Goal: Task Accomplishment & Management: Manage account settings

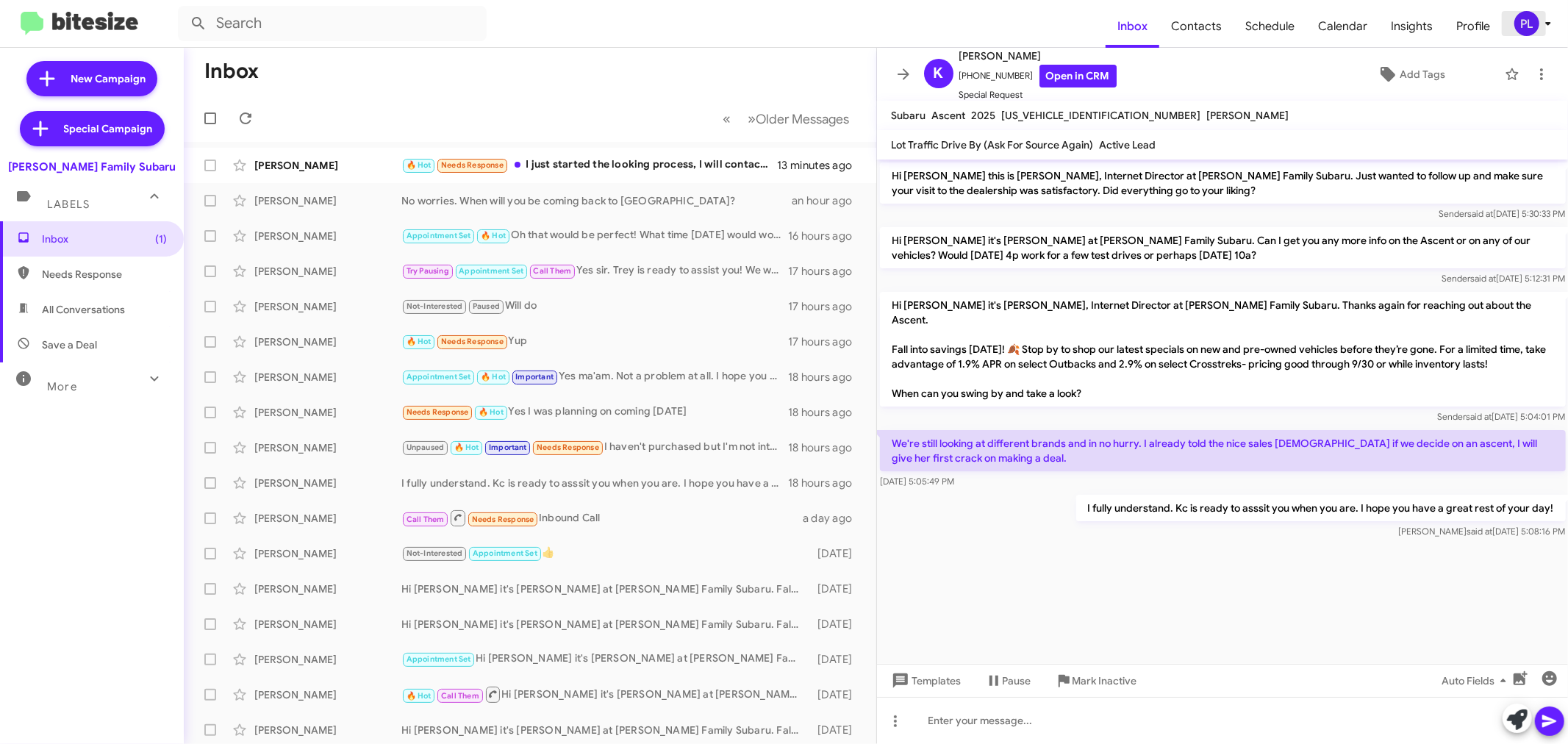
click at [1550, 25] on icon at bounding box center [1547, 23] width 18 height 18
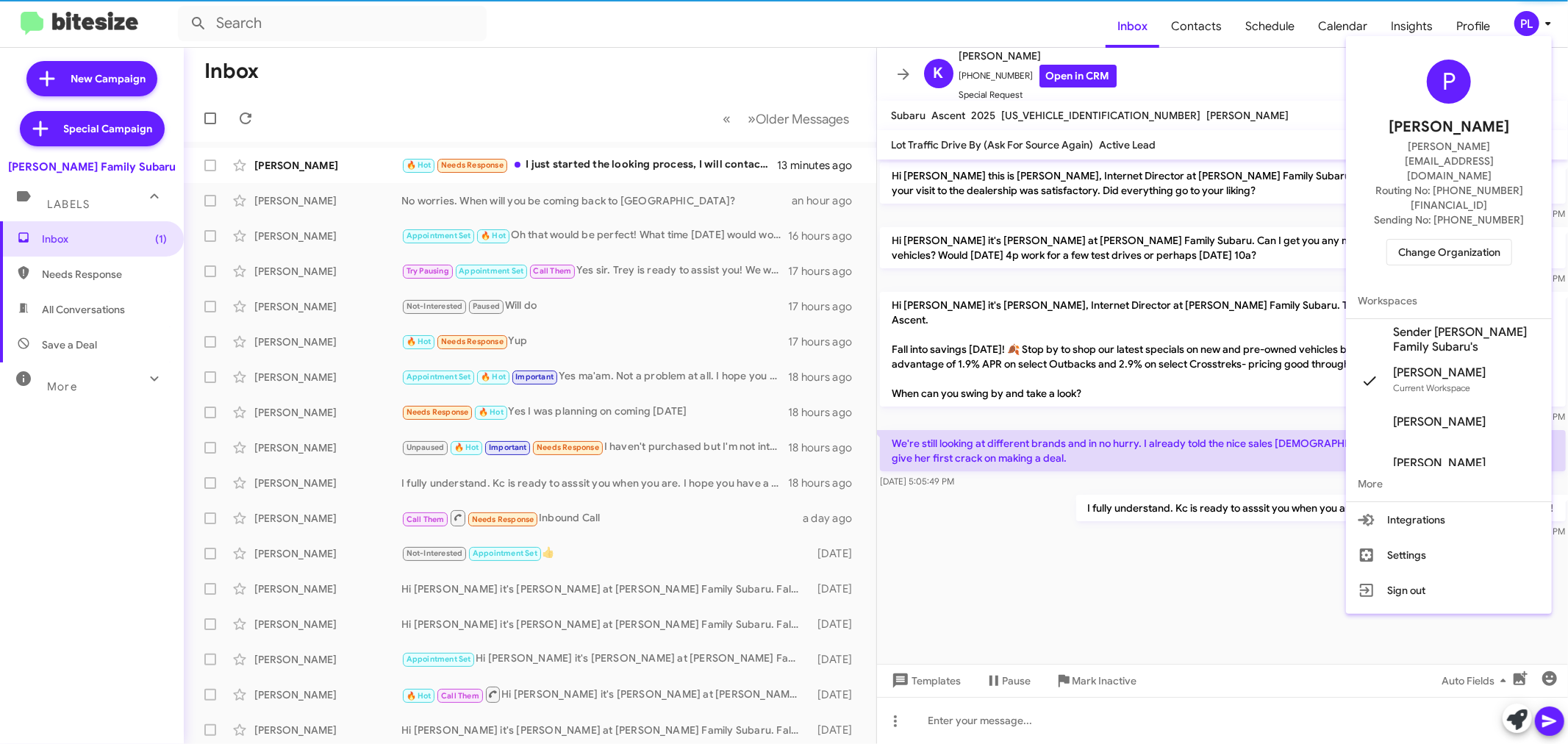
click at [1473, 240] on span "Change Organization" at bounding box center [1449, 252] width 102 height 25
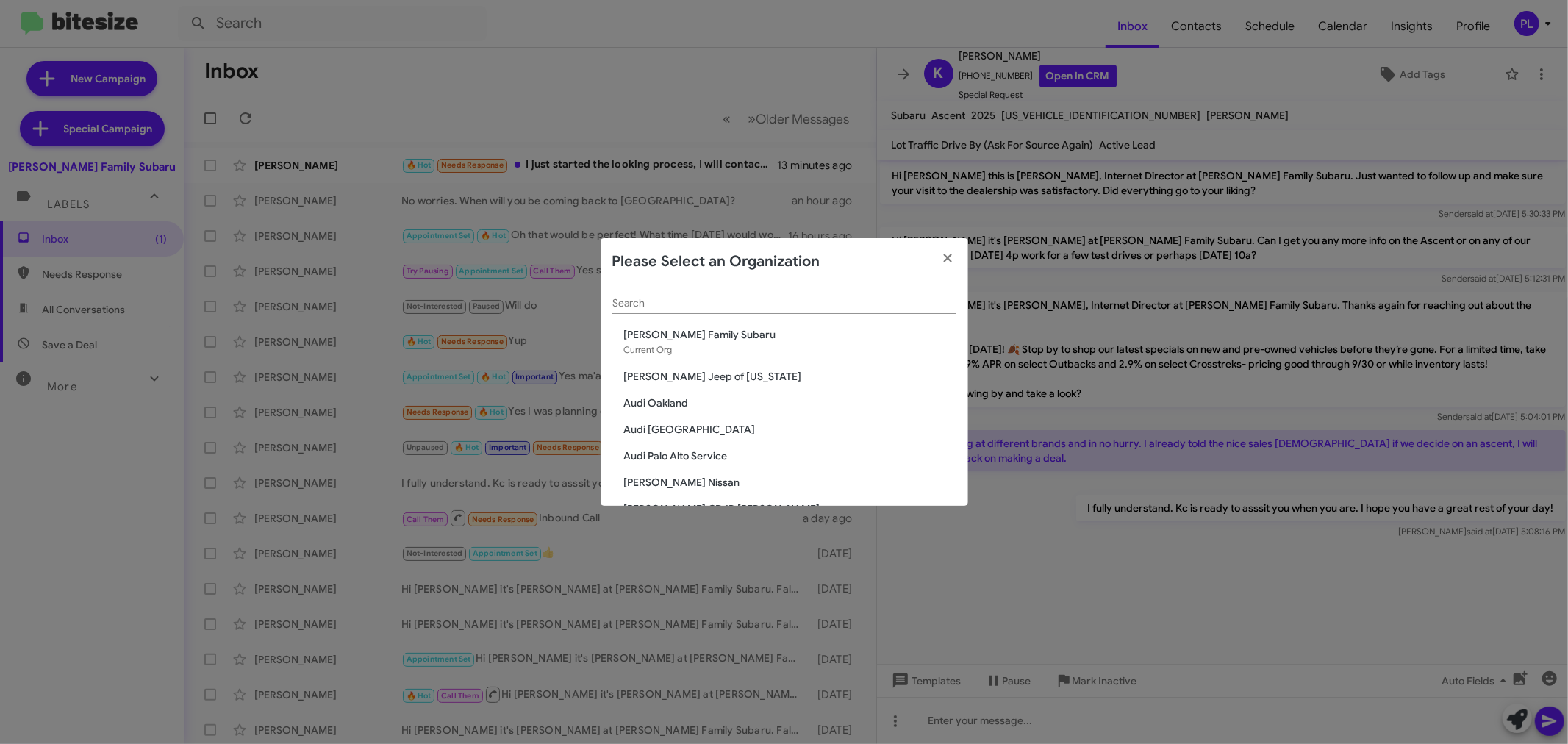
click at [819, 306] on input "Search" at bounding box center [784, 303] width 344 height 11
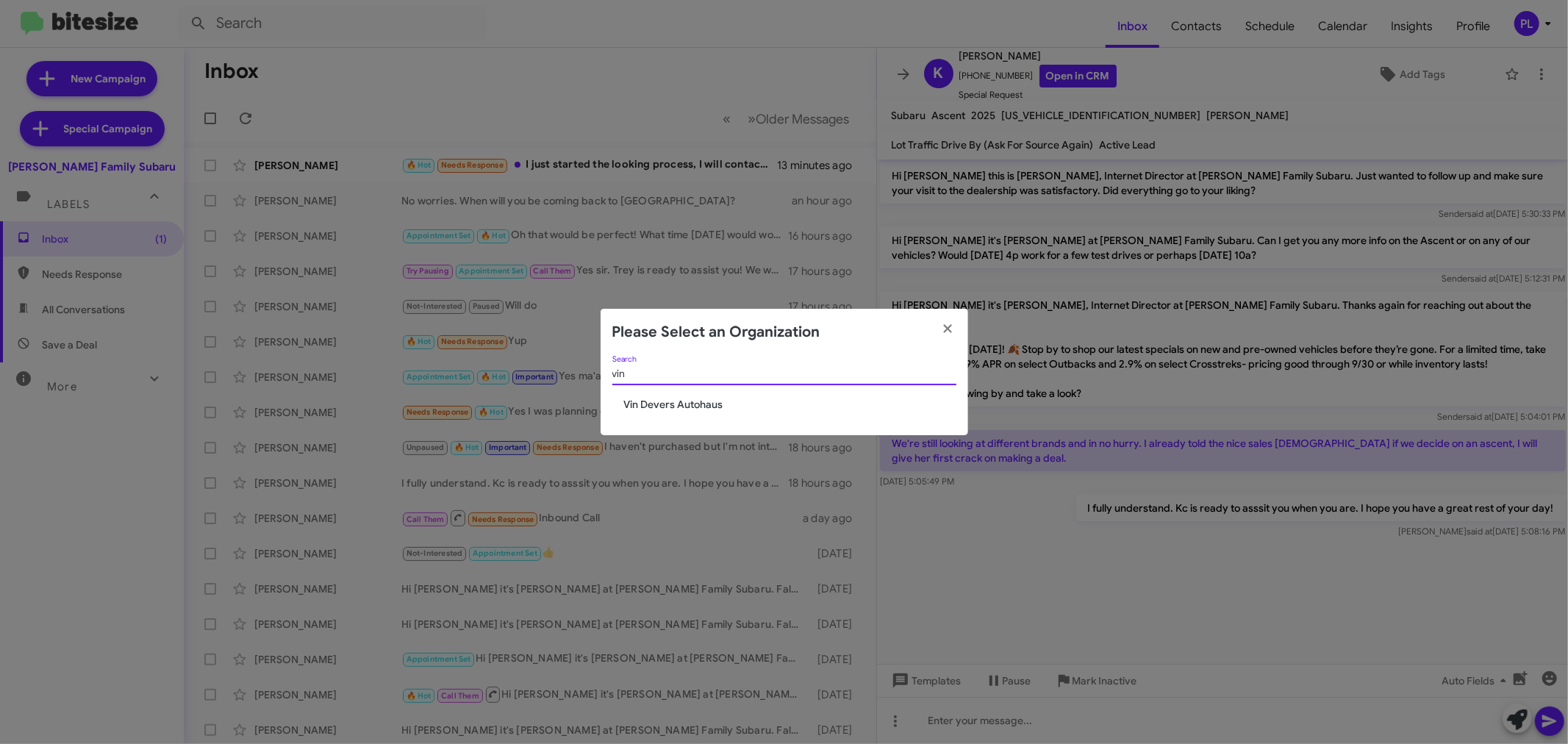
type input "vin"
click at [678, 414] on div "vin Search [PERSON_NAME] Autohaus" at bounding box center [784, 395] width 368 height 80
click at [682, 403] on span "Vin Devers Autohaus" at bounding box center [790, 404] width 333 height 14
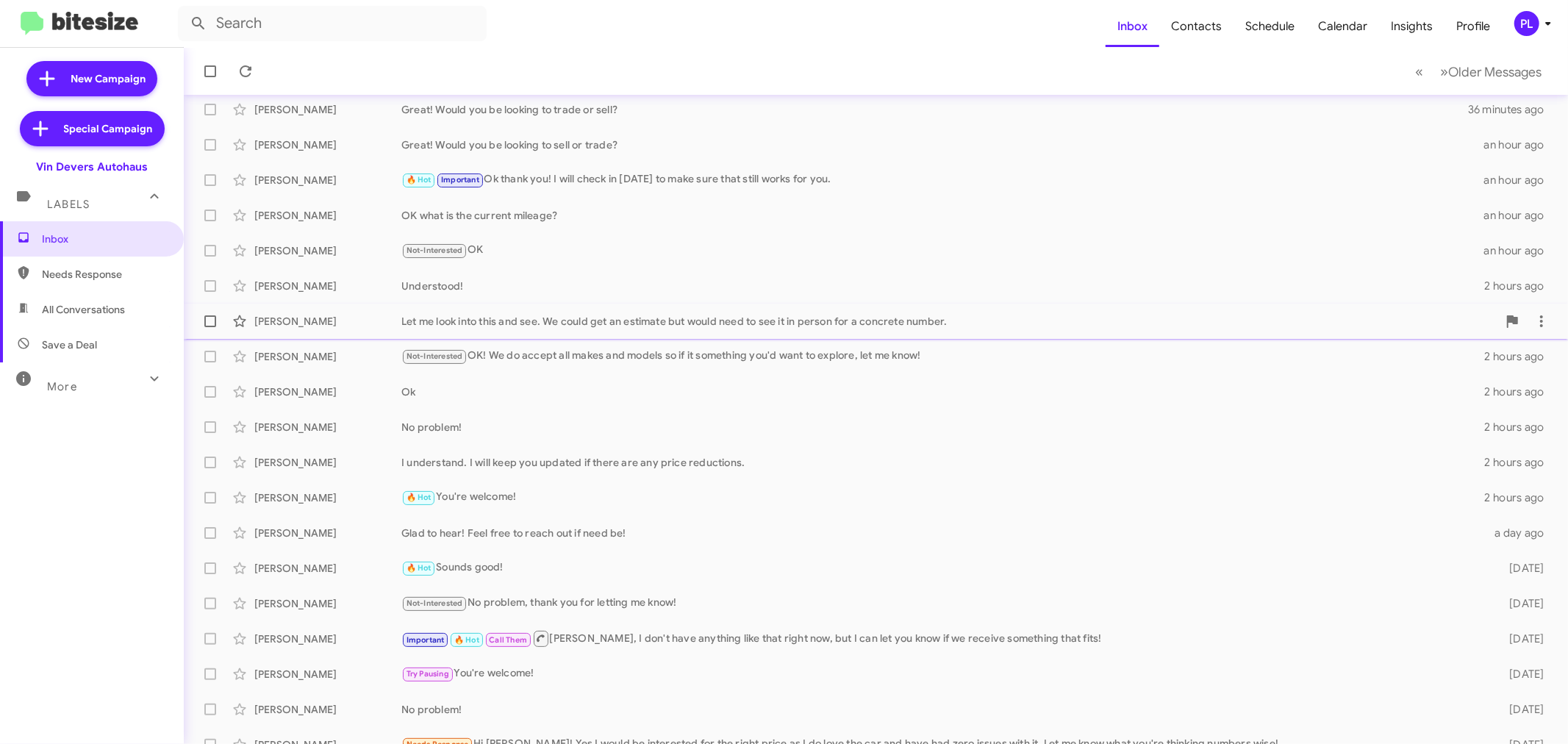
scroll to position [109, 0]
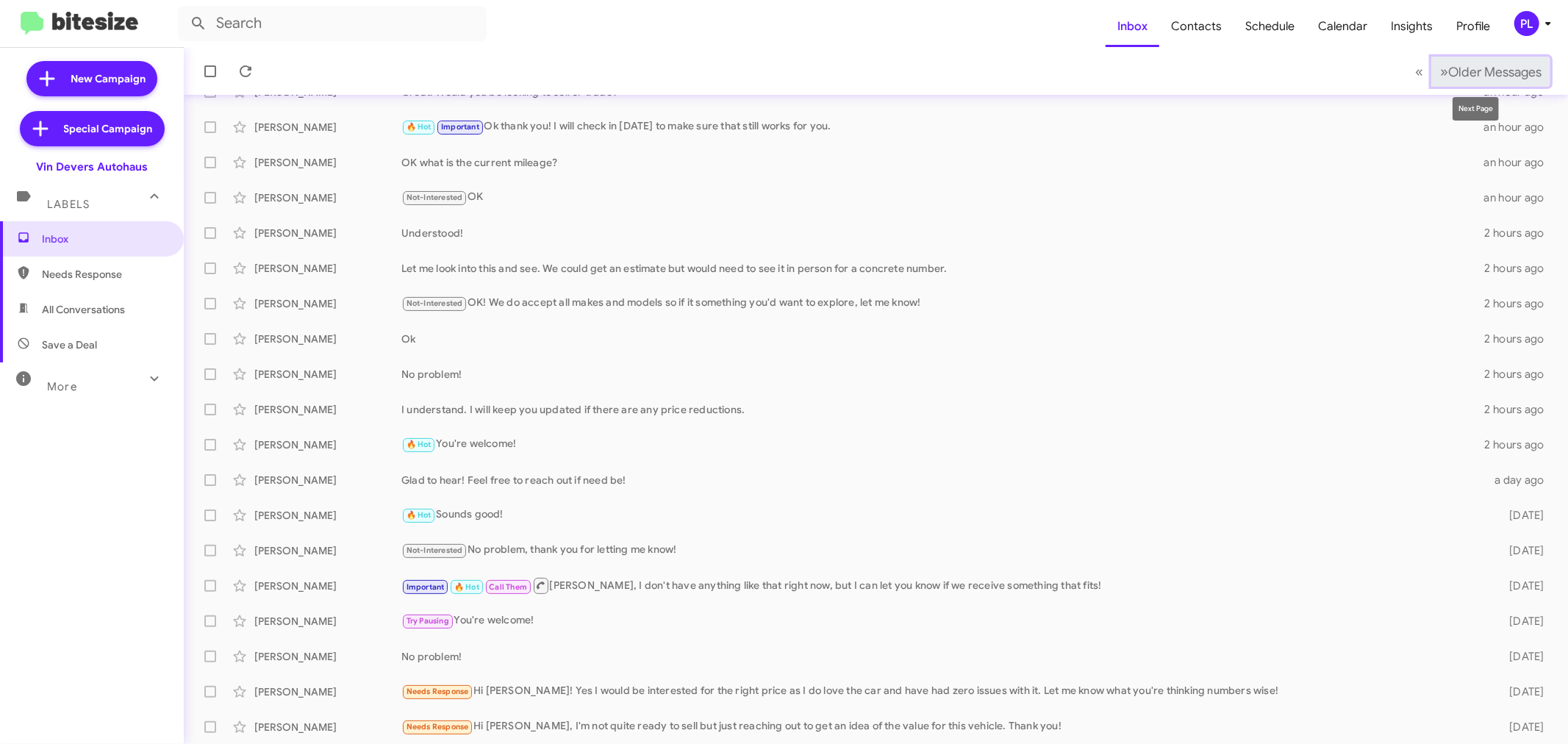
click at [1486, 75] on span "Older Messages" at bounding box center [1494, 72] width 94 height 16
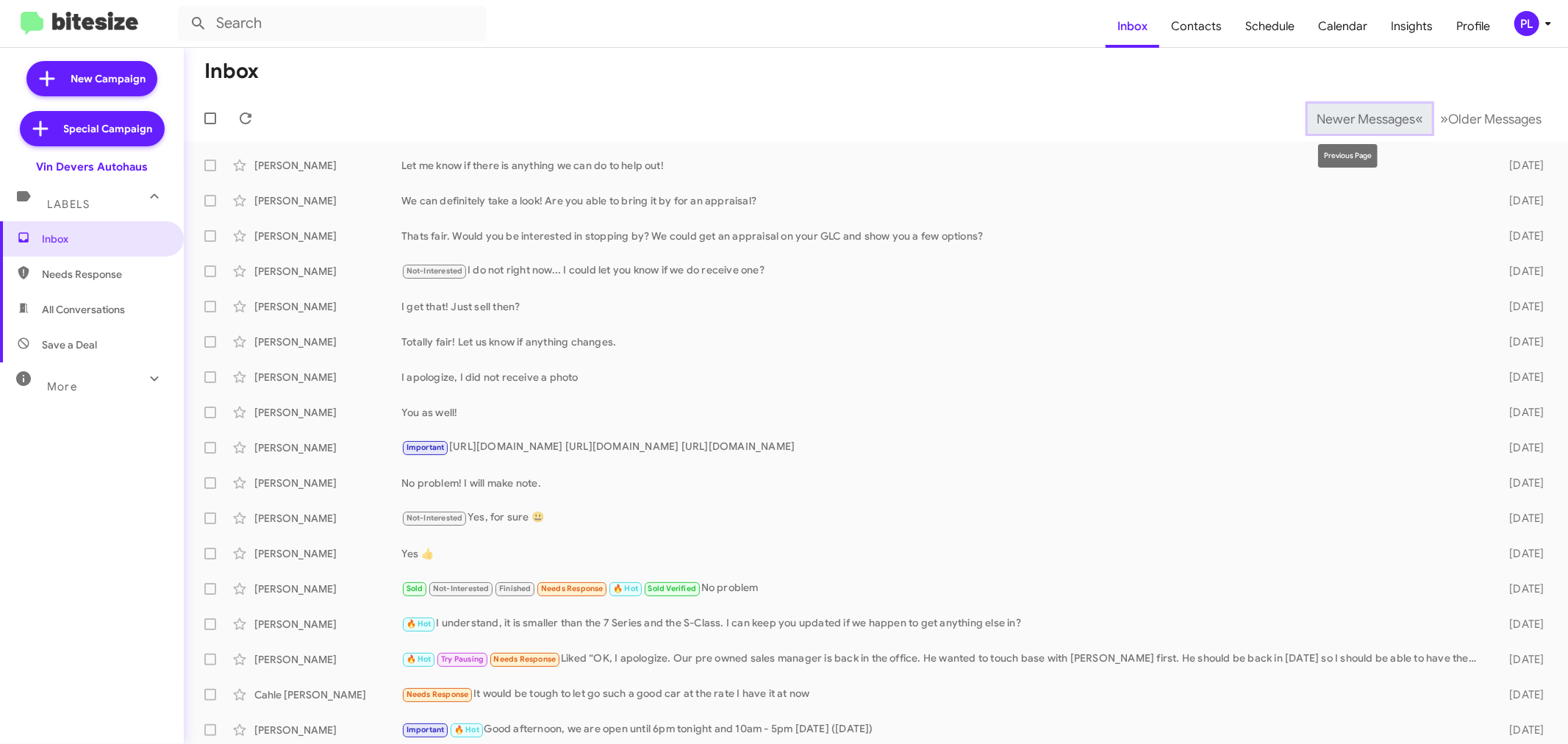
click at [1356, 129] on button "Newer Messages « Previous" at bounding box center [1369, 119] width 124 height 30
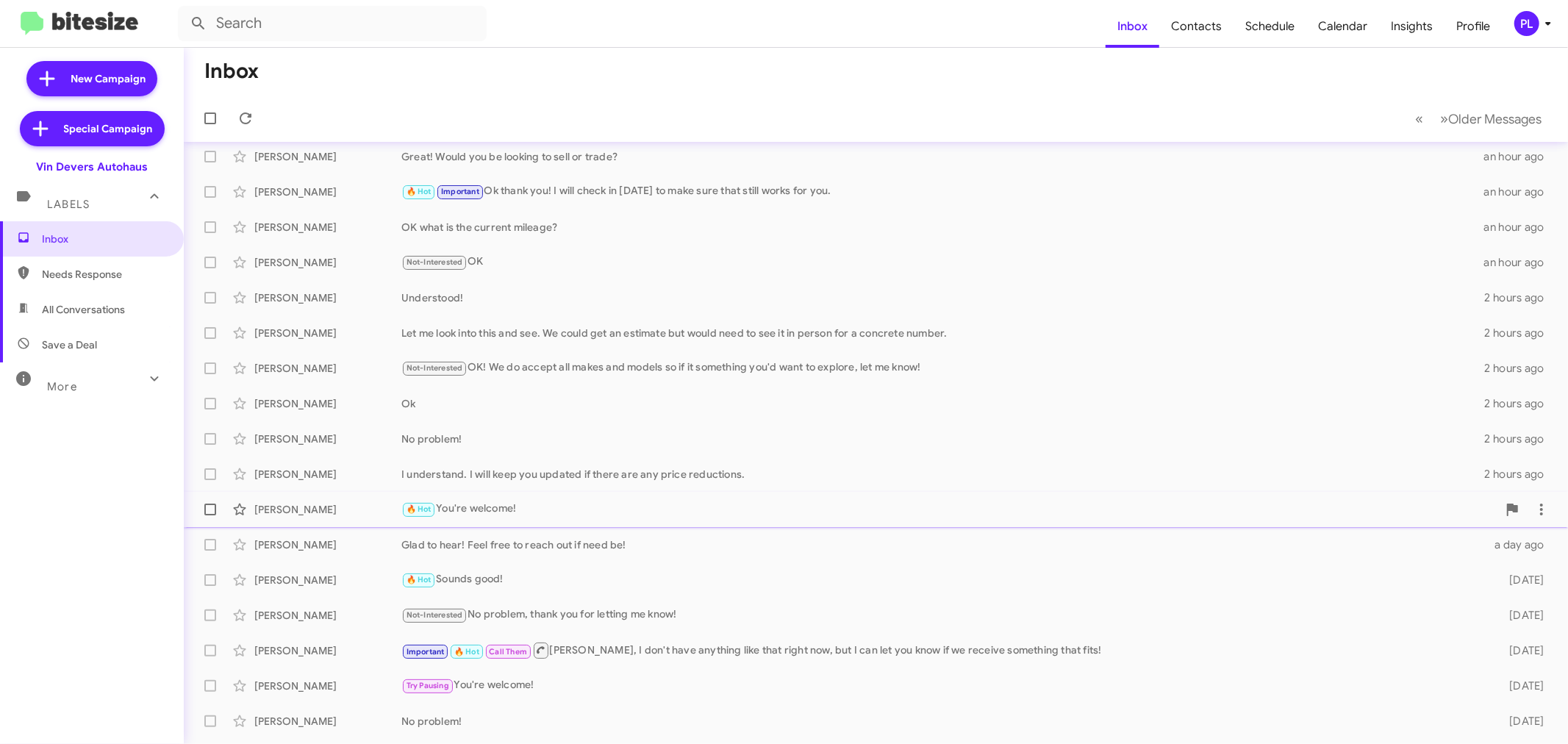
scroll to position [109, 0]
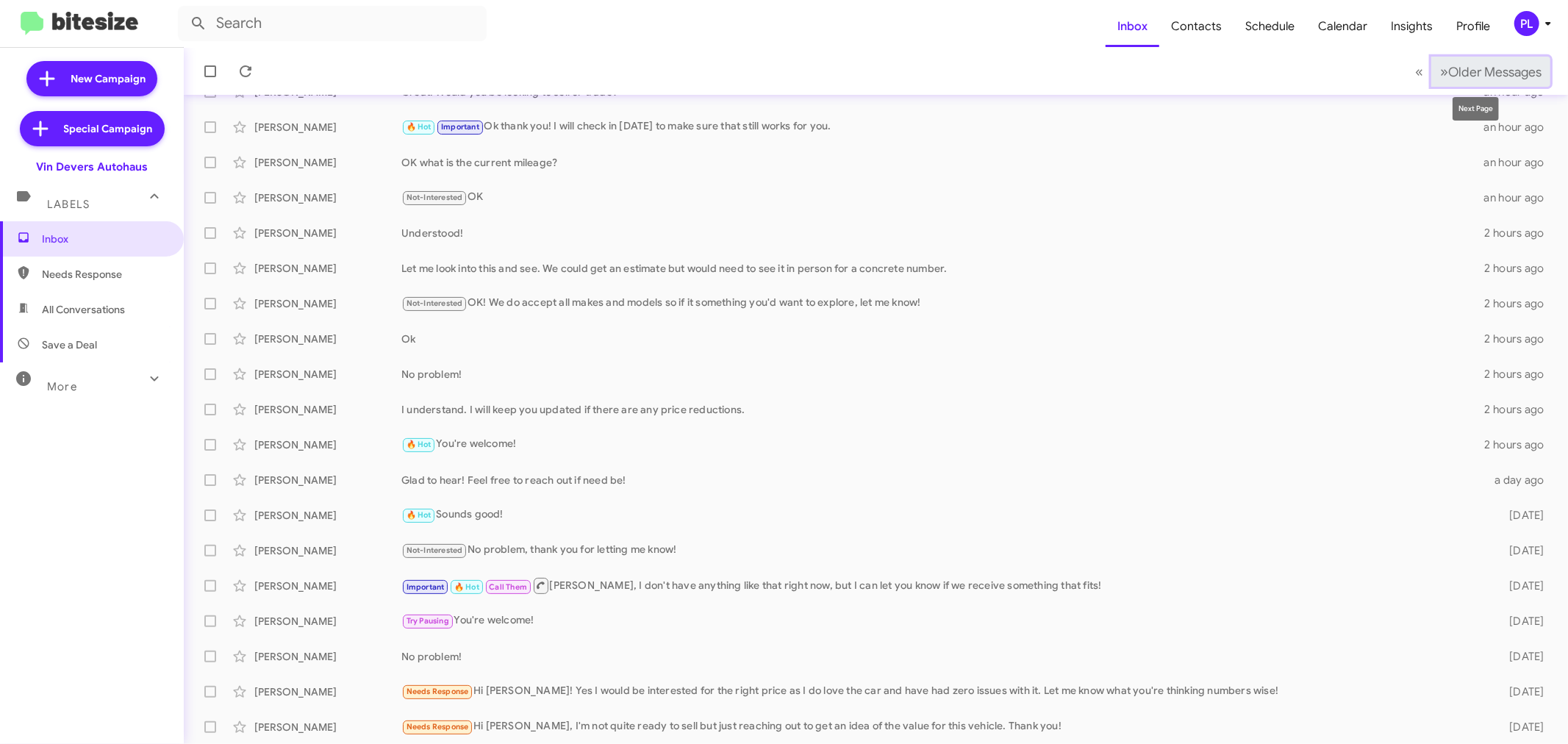
click at [1468, 68] on span "Older Messages" at bounding box center [1494, 72] width 94 height 16
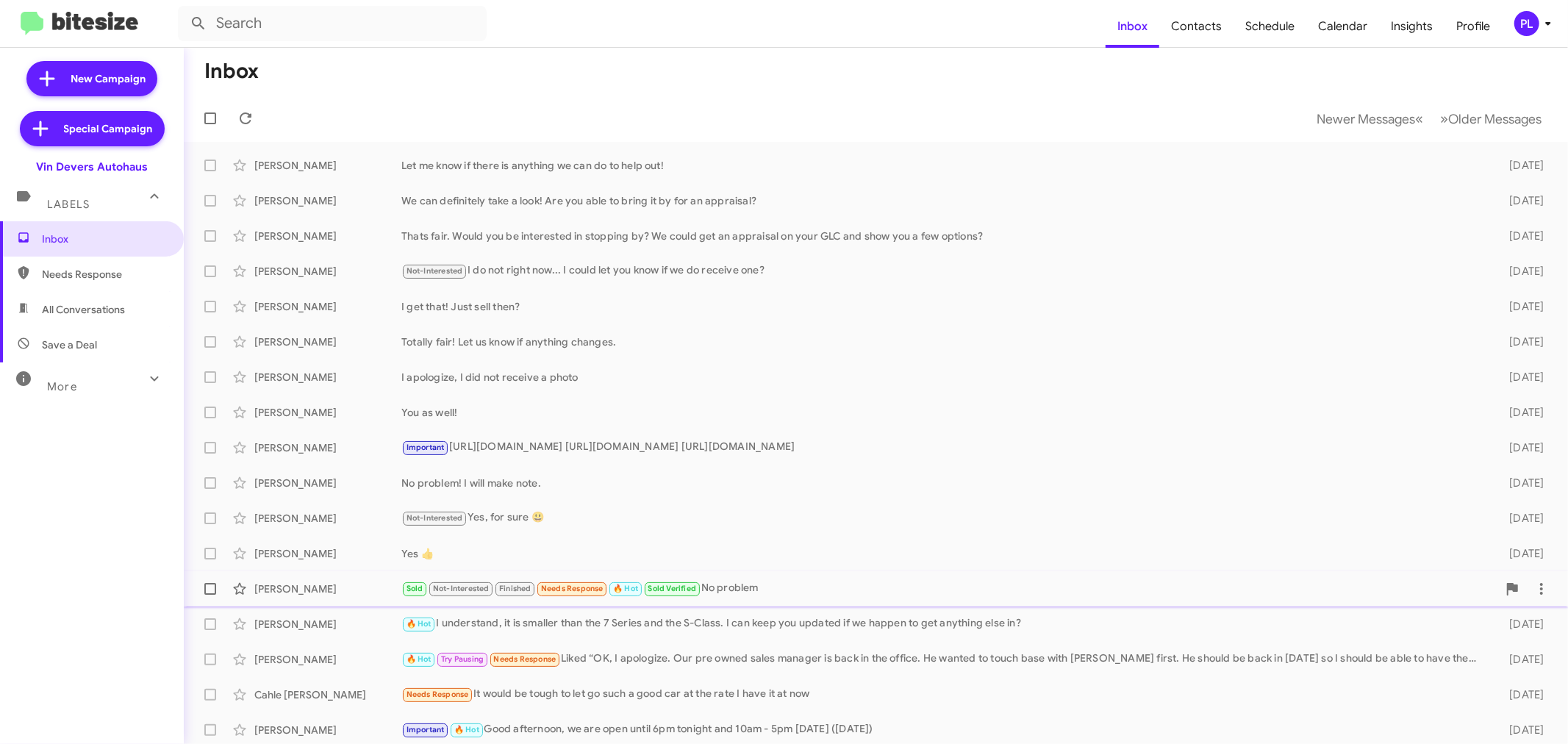
click at [725, 586] on div "Sold Not-Interested Finished Needs Response 🔥 Hot Sold Verified No problem" at bounding box center [949, 589] width 1096 height 17
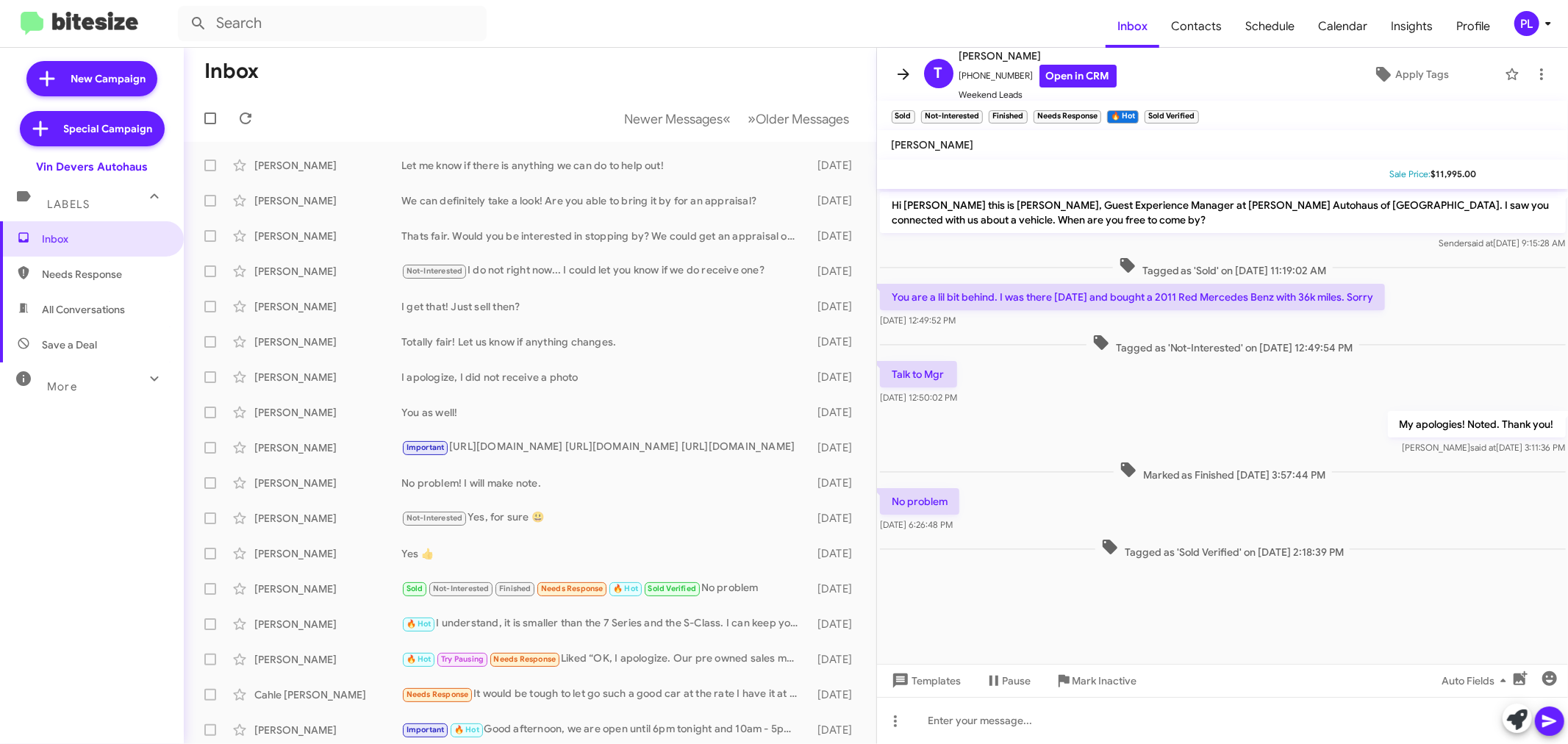
click at [902, 75] on icon at bounding box center [903, 74] width 18 height 18
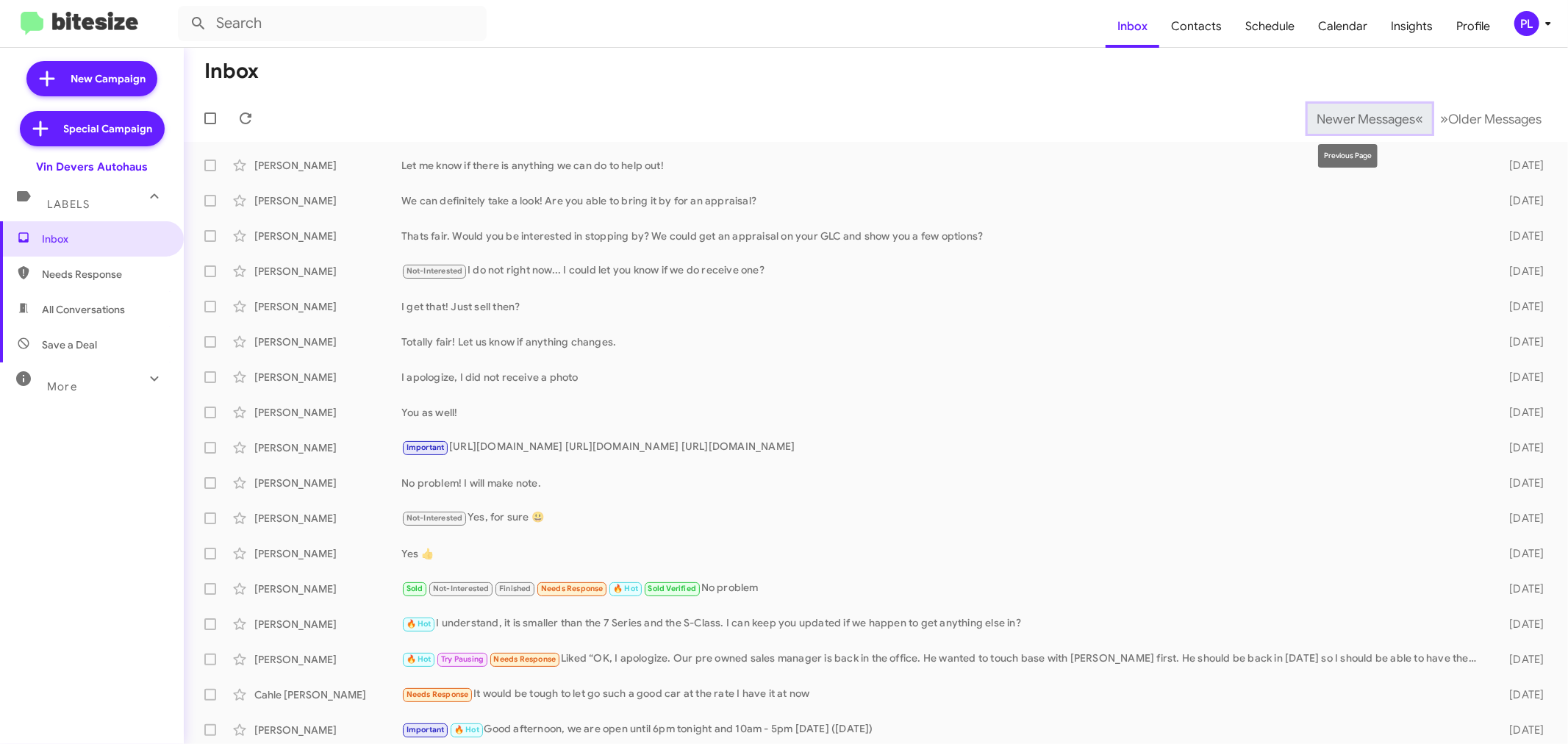
click at [1321, 111] on span "Newer Messages" at bounding box center [1366, 119] width 98 height 16
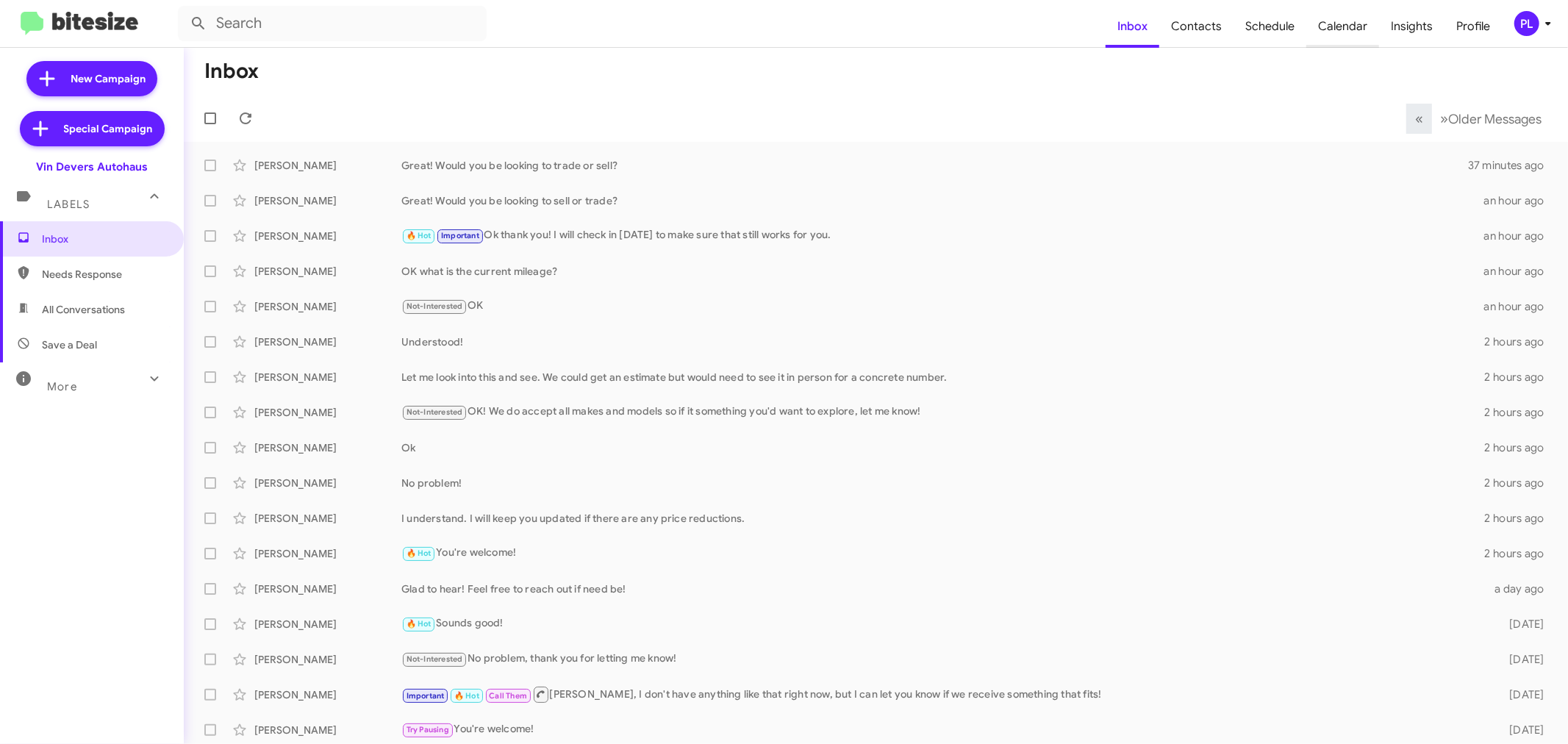
click at [1340, 22] on span "Calendar" at bounding box center [1343, 27] width 73 height 43
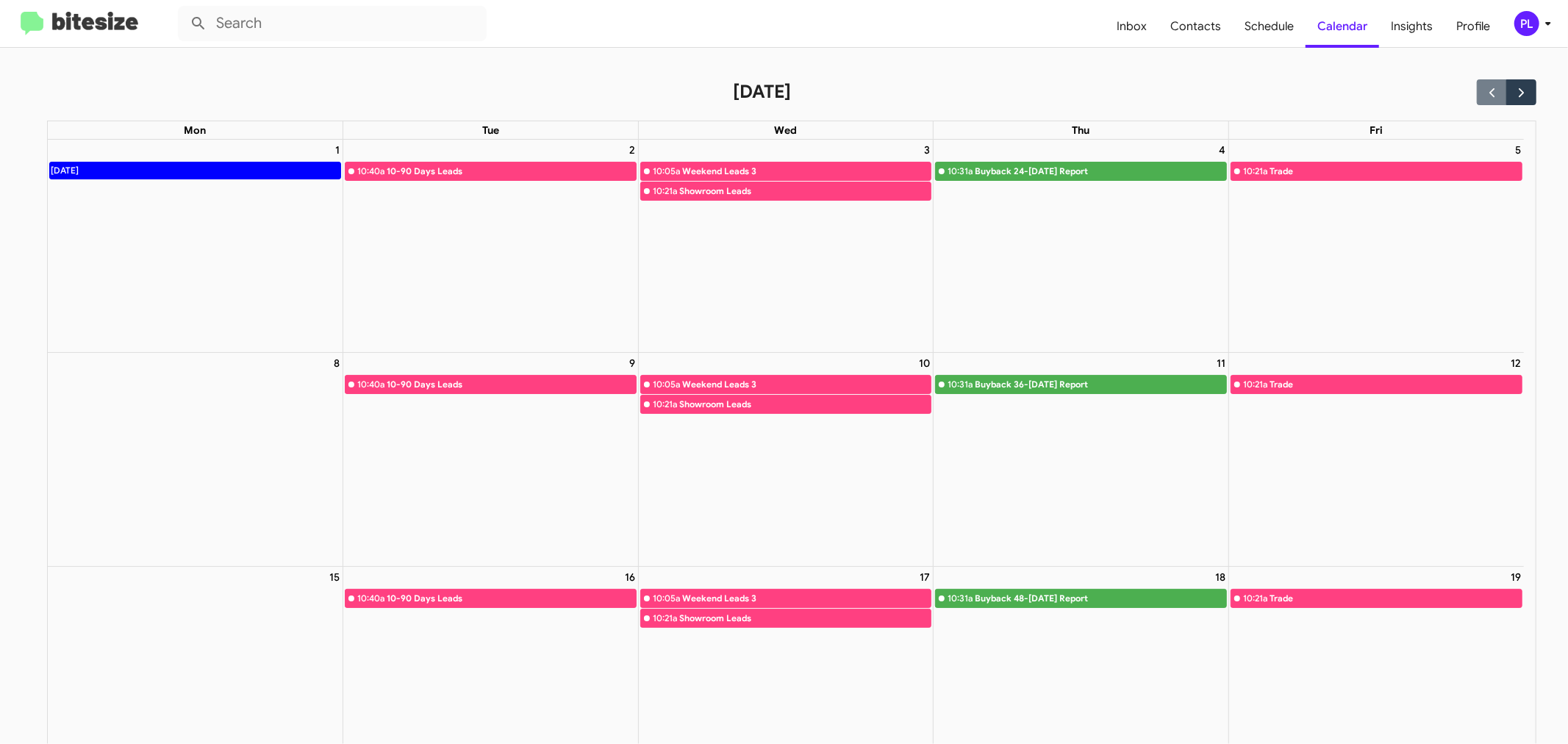
click at [1539, 21] on icon at bounding box center [1547, 23] width 18 height 18
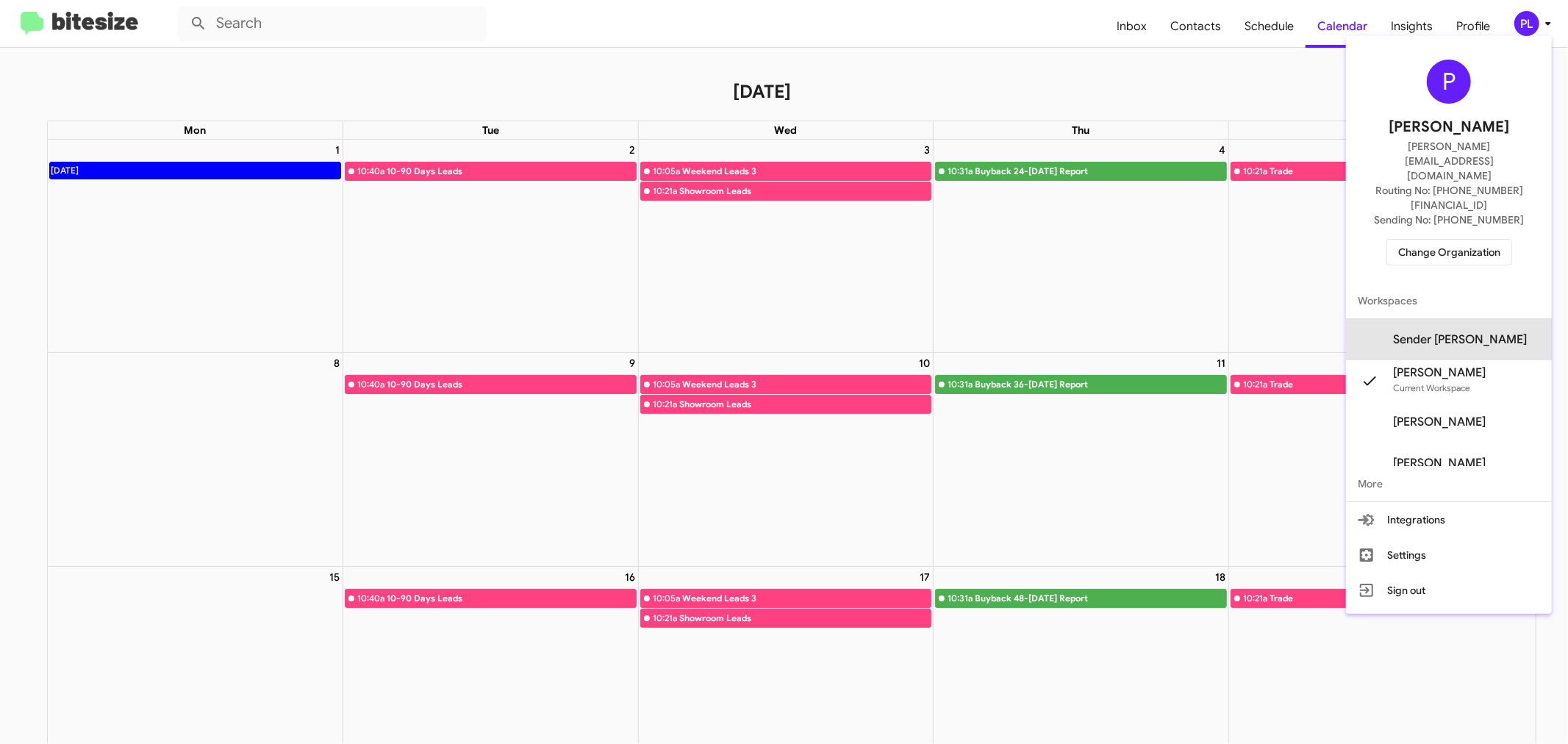
click at [1477, 319] on span "Sender Vin Devers's" at bounding box center [1448, 340] width 206 height 41
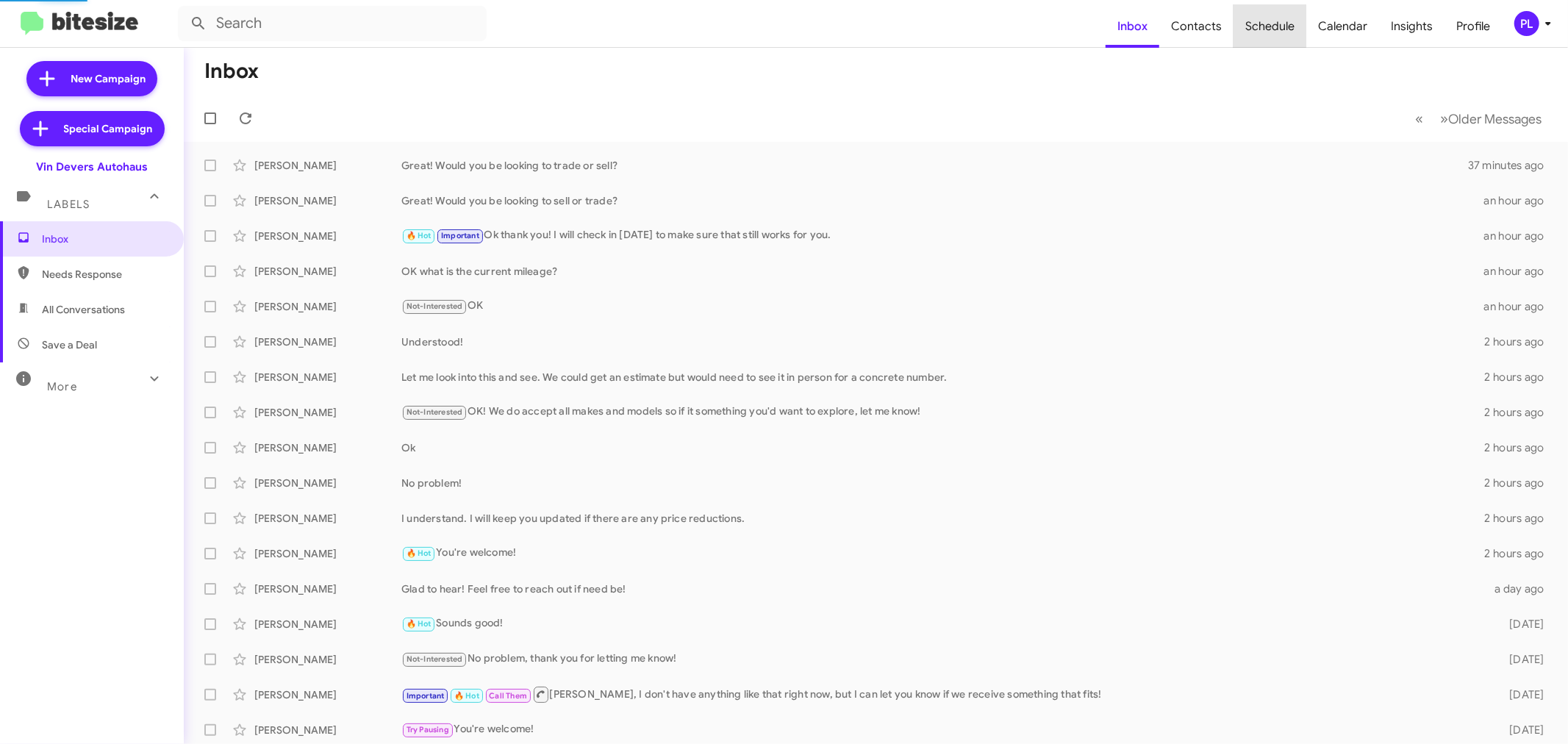
click at [1272, 26] on span "Schedule" at bounding box center [1270, 27] width 73 height 43
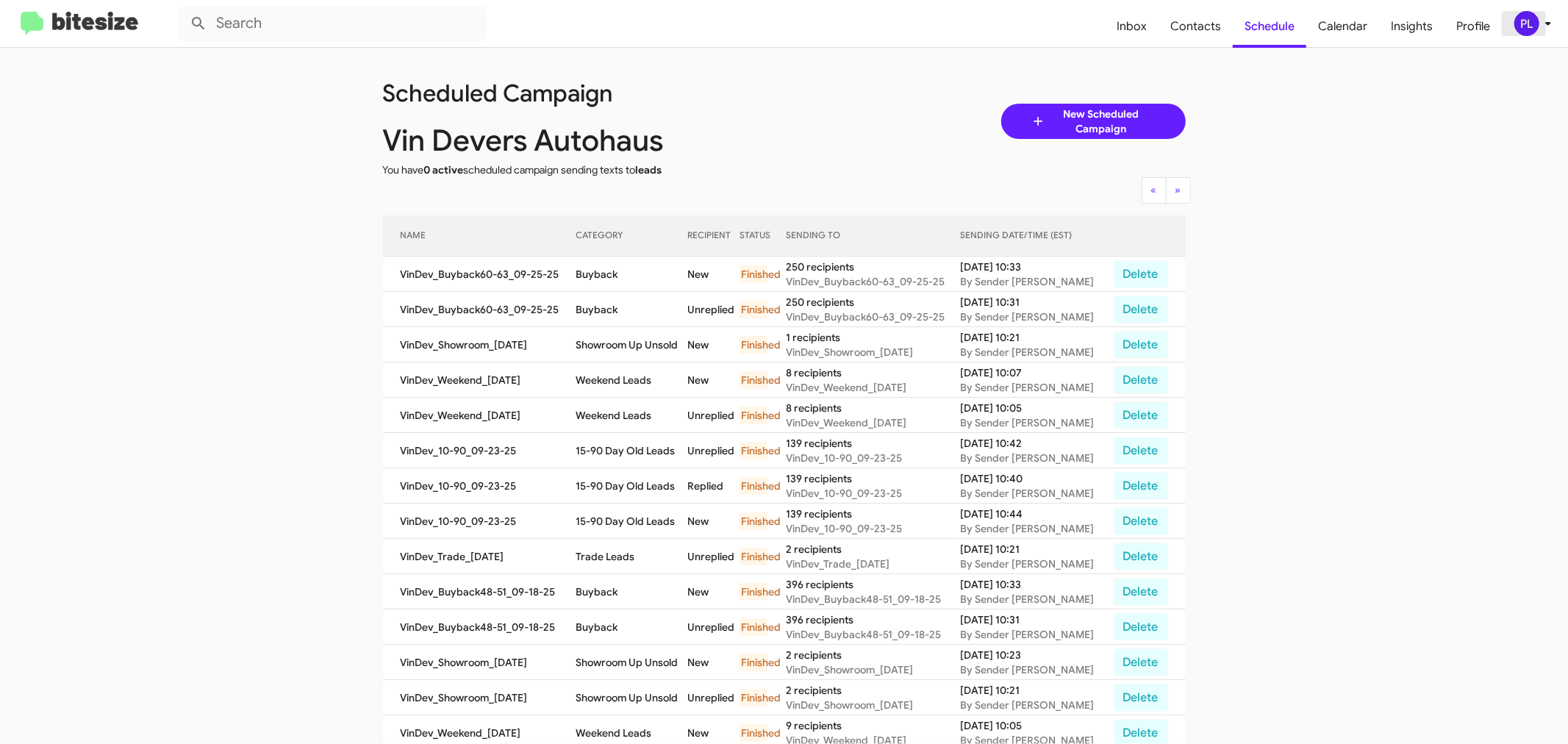
click at [1541, 20] on icon at bounding box center [1547, 23] width 18 height 18
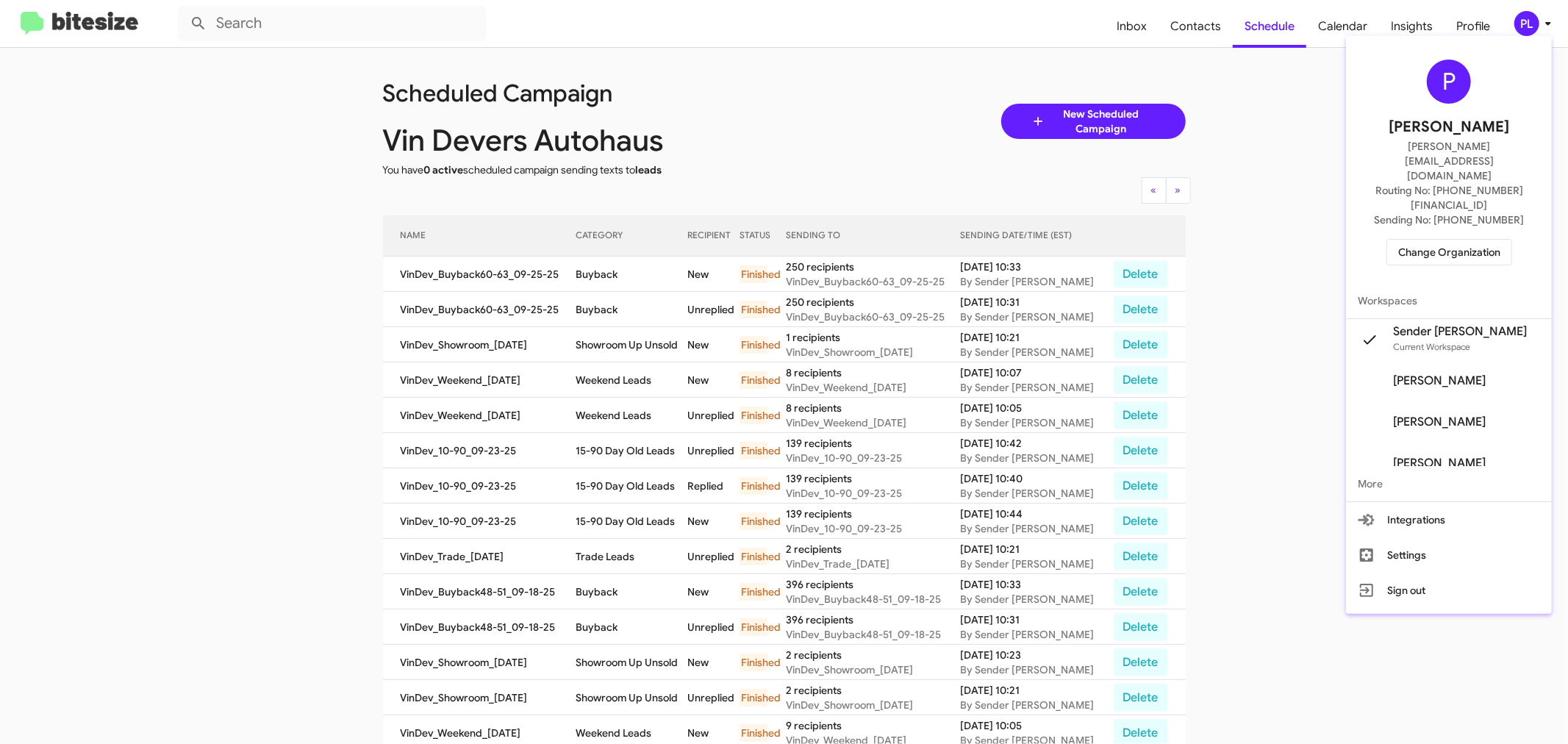
click at [1452, 240] on span "Change Organization" at bounding box center [1449, 252] width 102 height 25
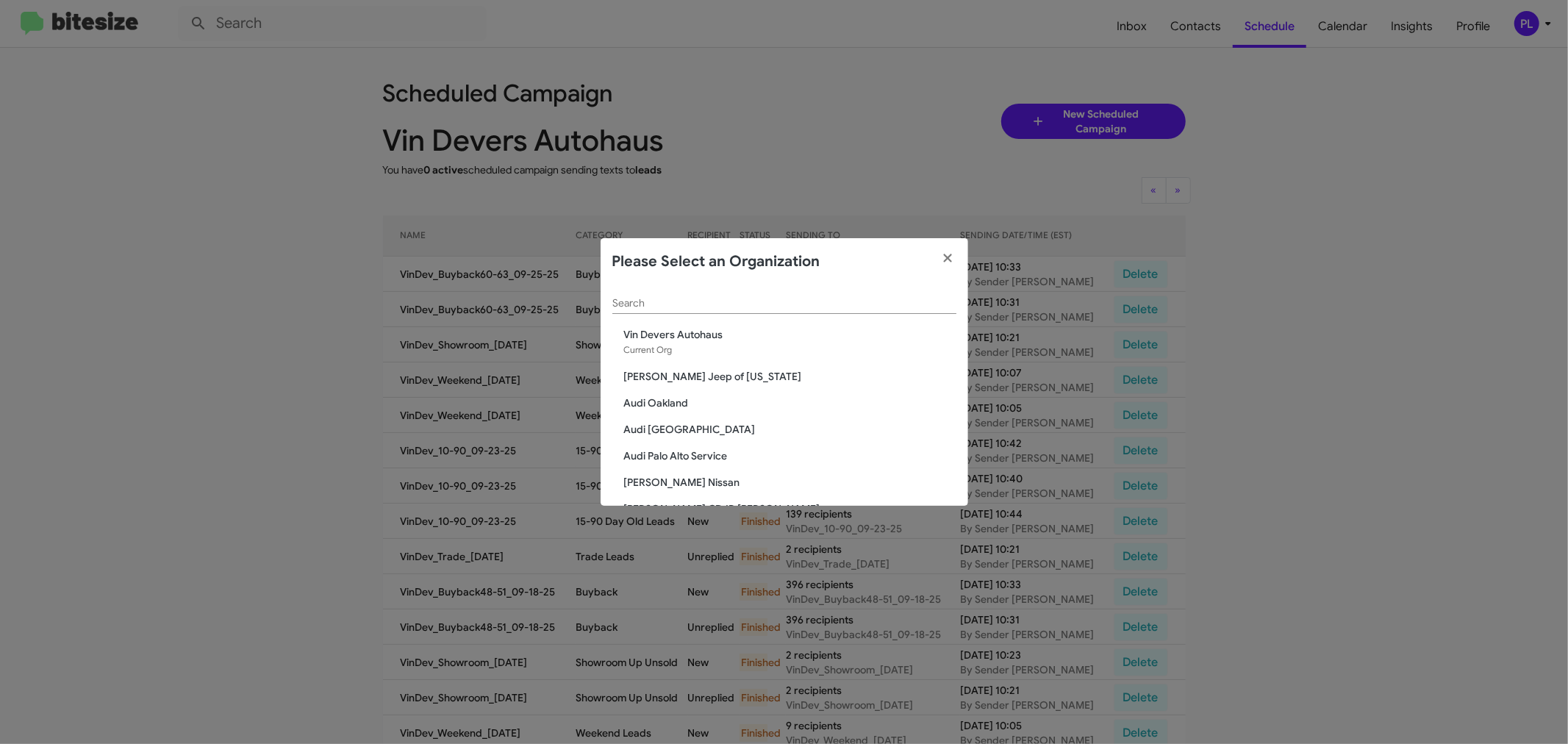
click at [766, 310] on div "Search" at bounding box center [784, 300] width 344 height 29
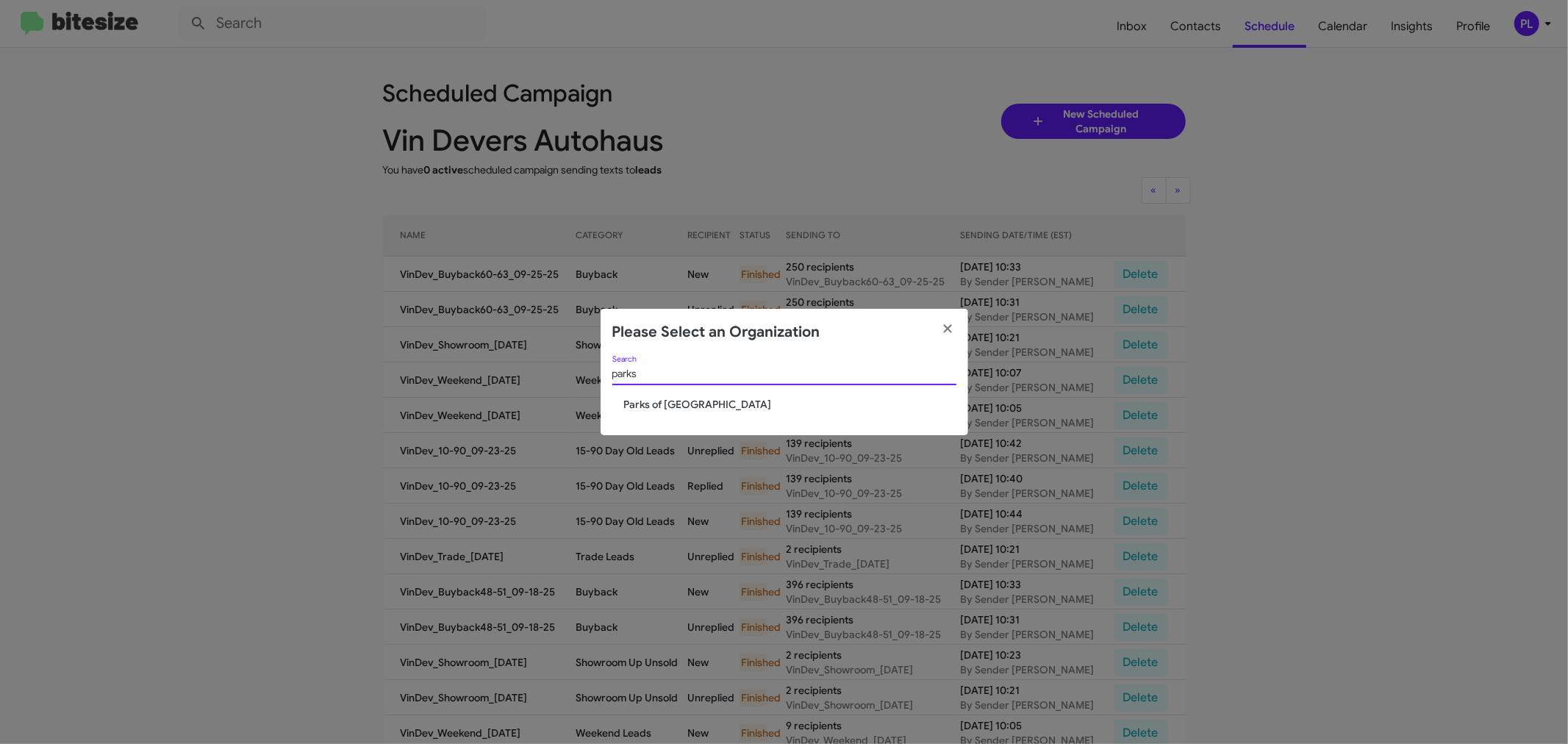
type input "parks"
click at [715, 402] on span "Parks of Gainesville" at bounding box center [790, 404] width 333 height 14
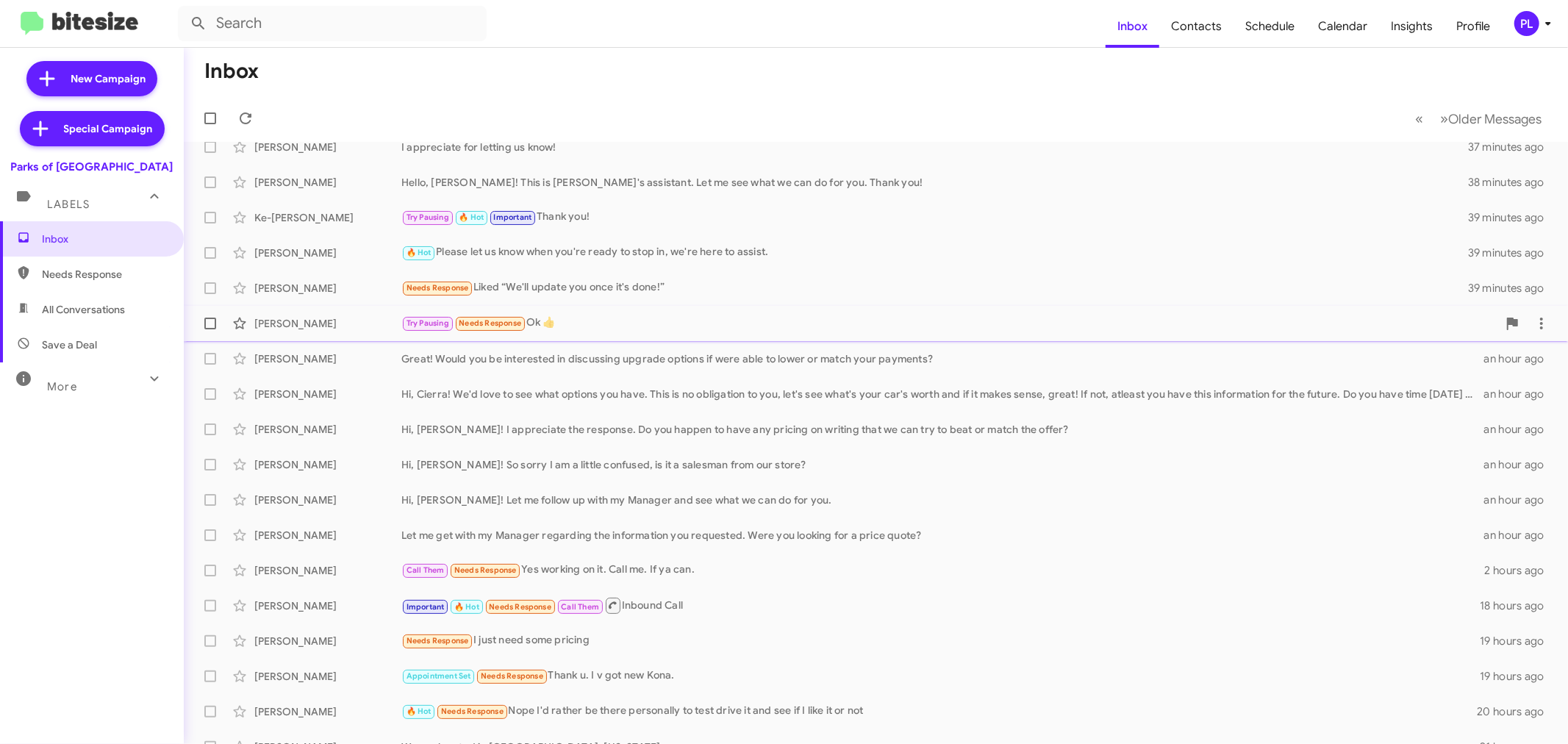
scroll to position [109, 0]
